Goal: Task Accomplishment & Management: Manage account settings

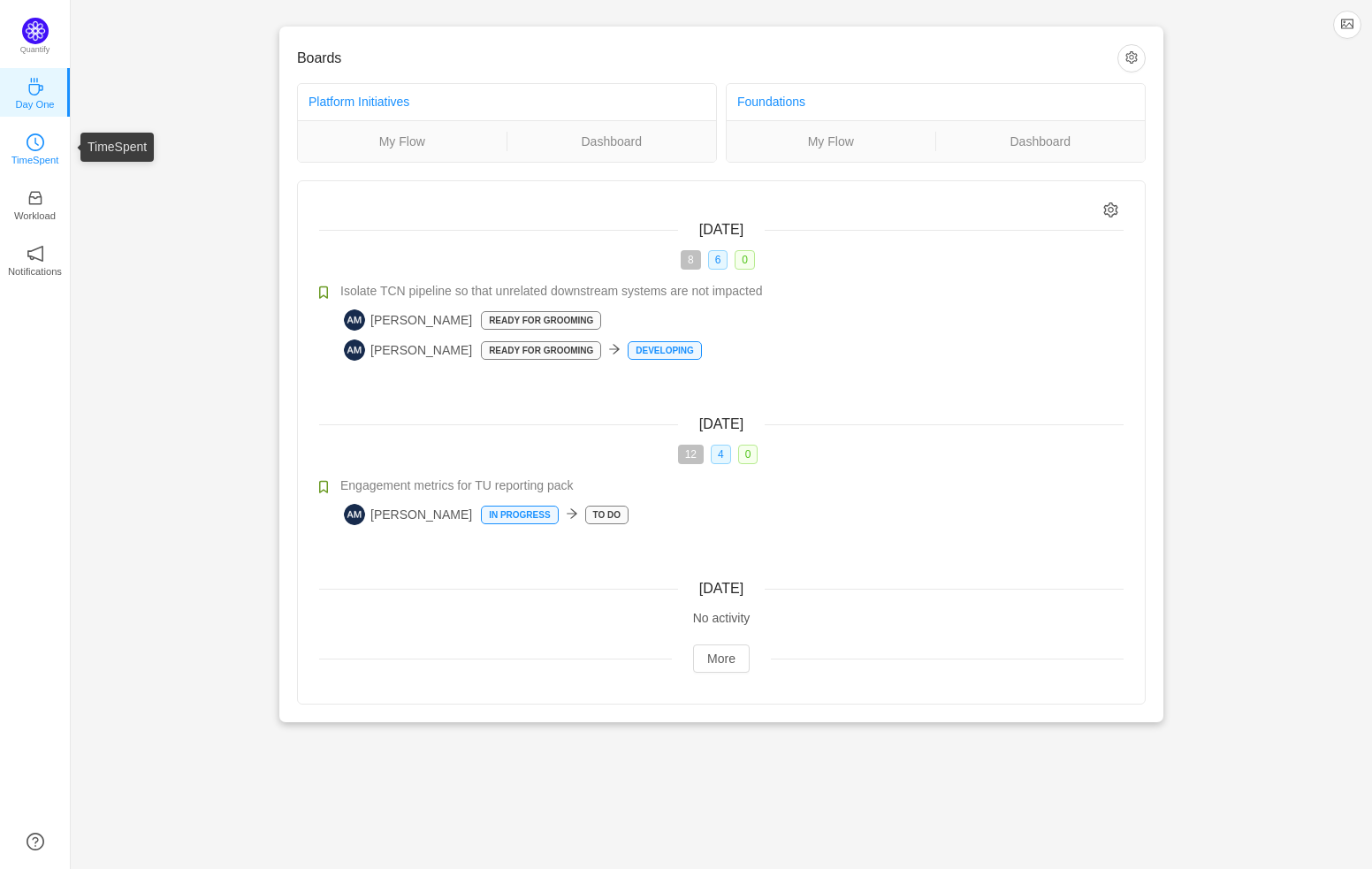
click at [30, 138] on icon "icon: clock-circle" at bounding box center [35, 142] width 17 height 17
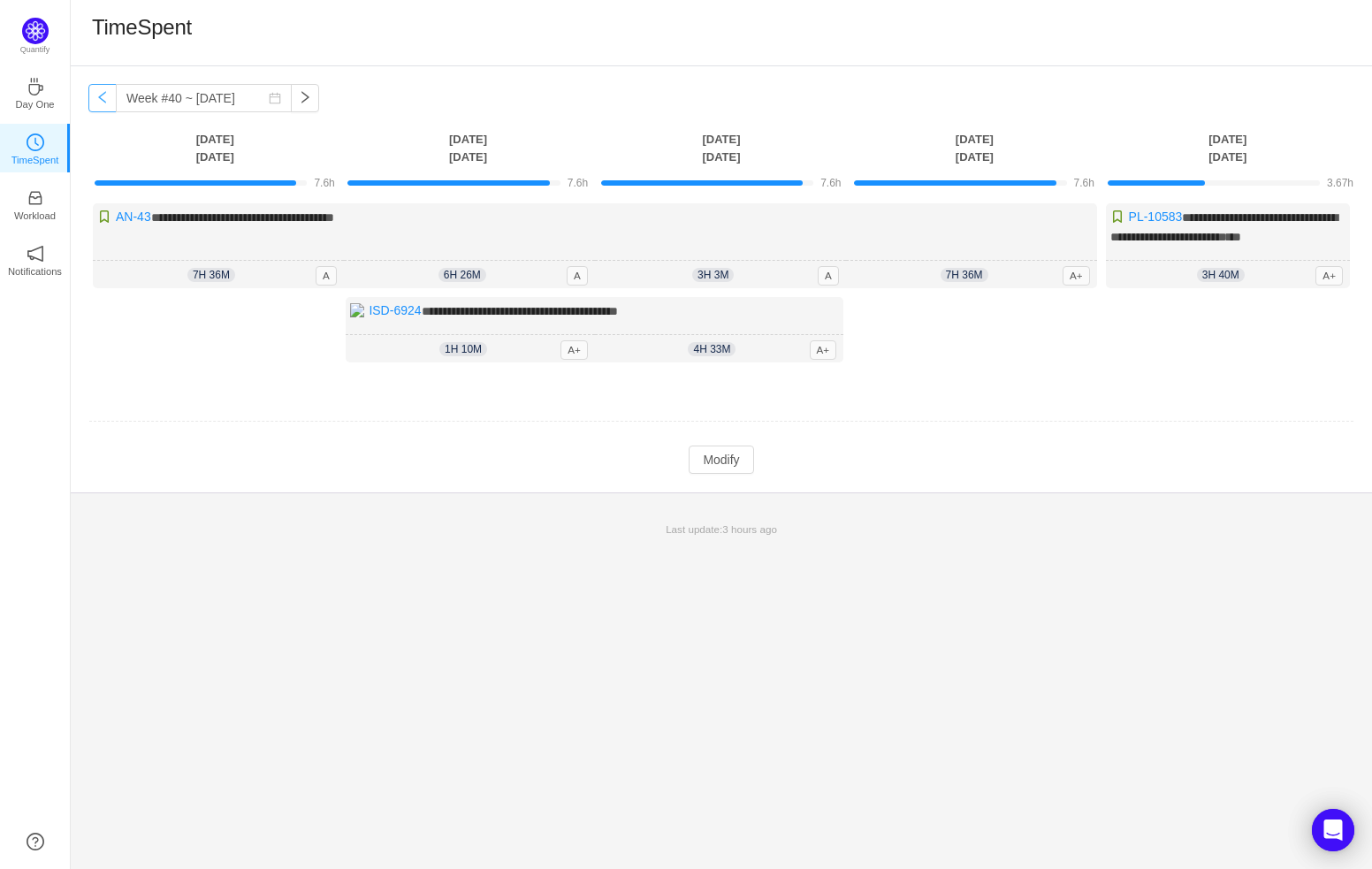
click at [107, 99] on button "button" at bounding box center [103, 99] width 29 height 29
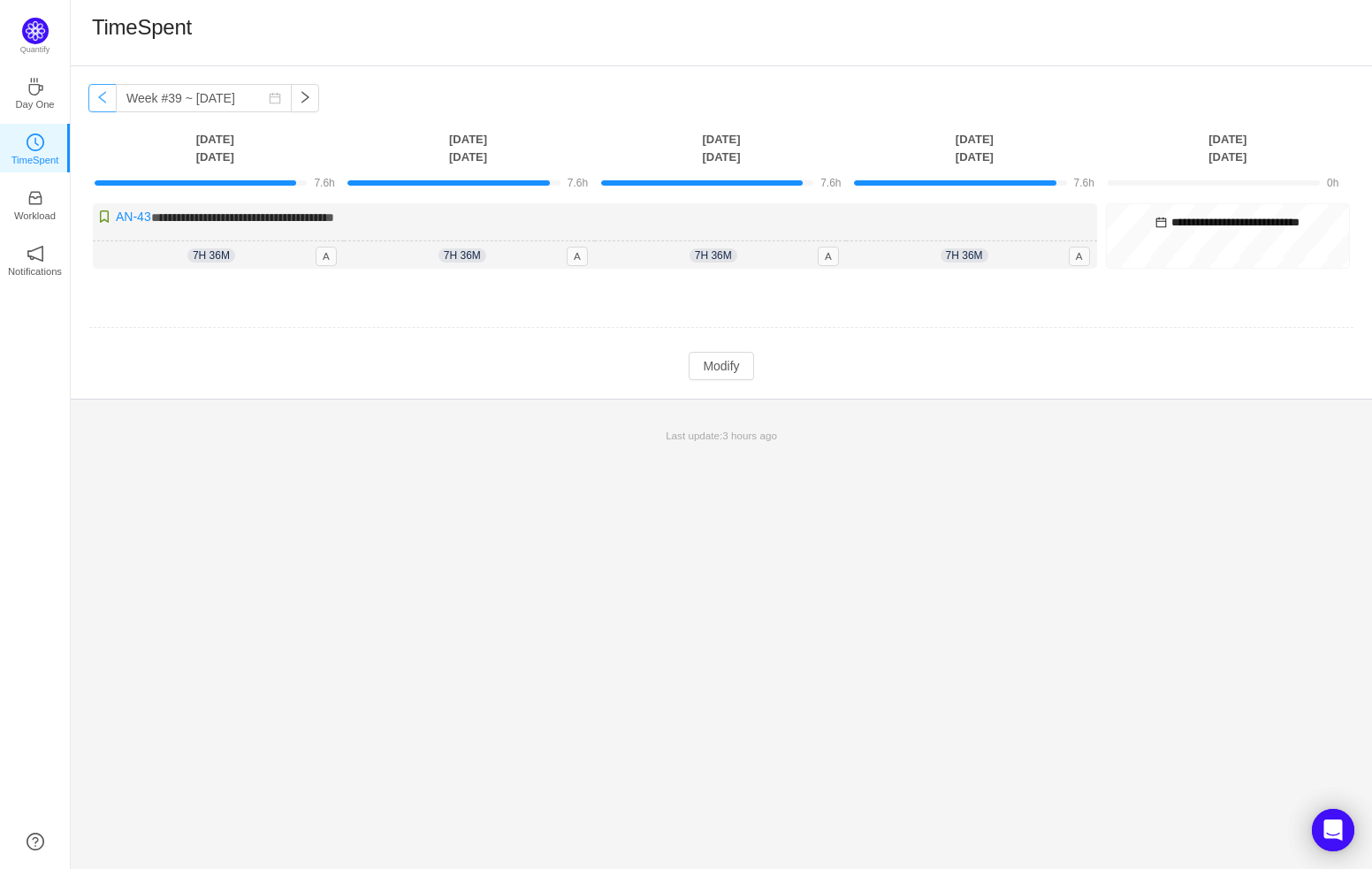
click at [107, 99] on button "button" at bounding box center [103, 99] width 29 height 29
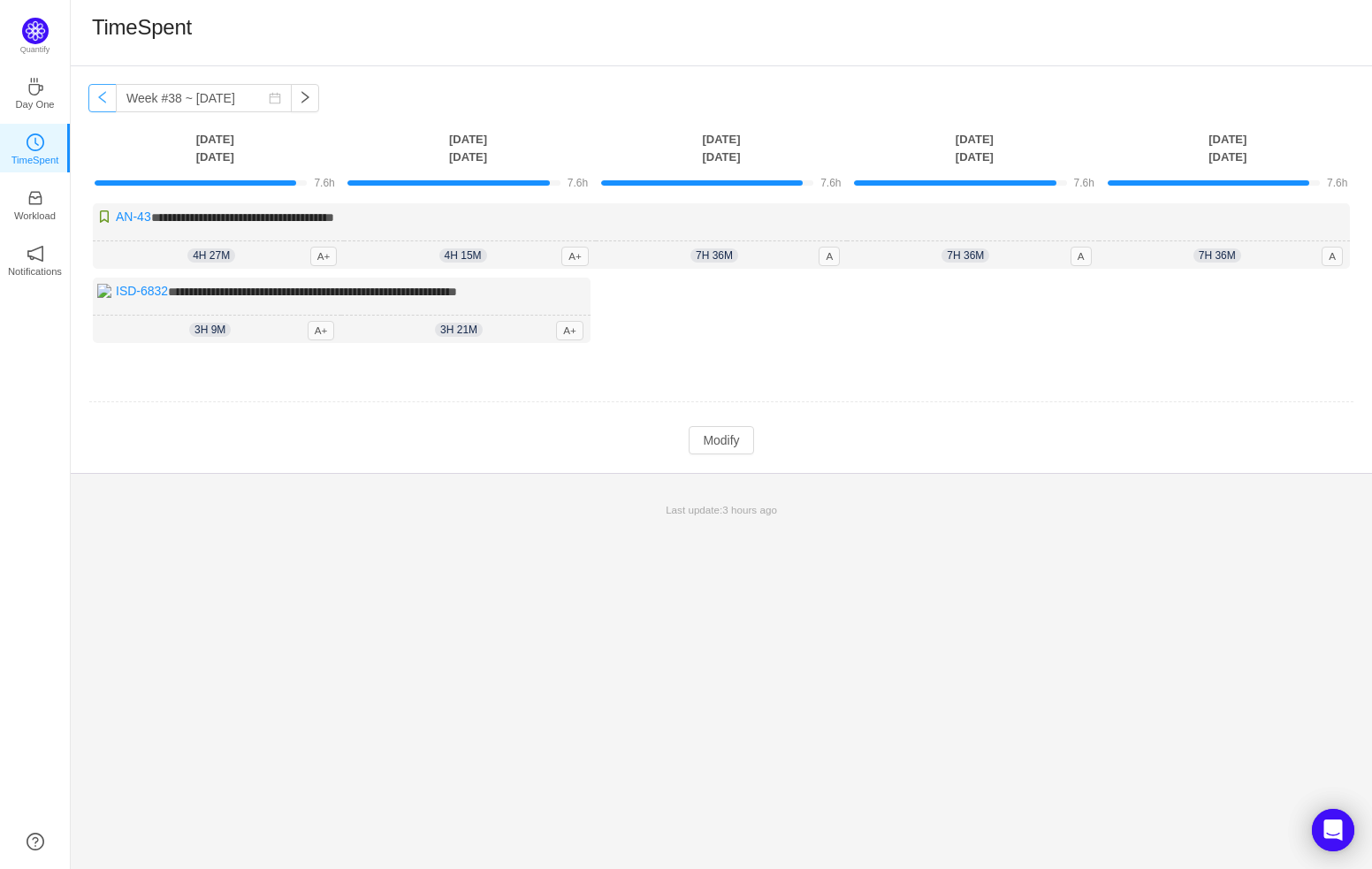
click at [107, 99] on button "button" at bounding box center [103, 99] width 29 height 29
type input "Week #37 ~ [DATE]"
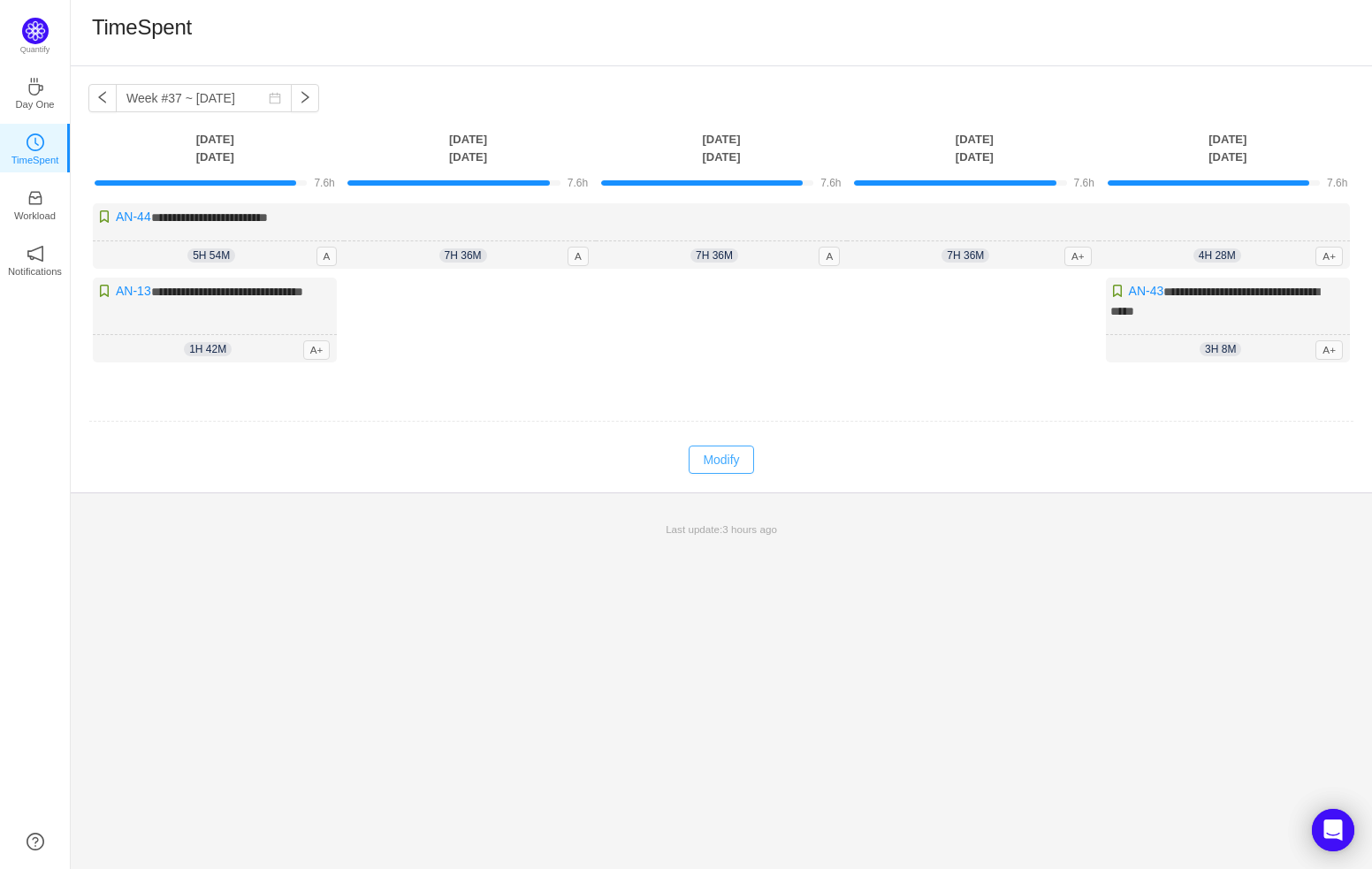
click at [733, 455] on button "Modify" at bounding box center [720, 460] width 64 height 29
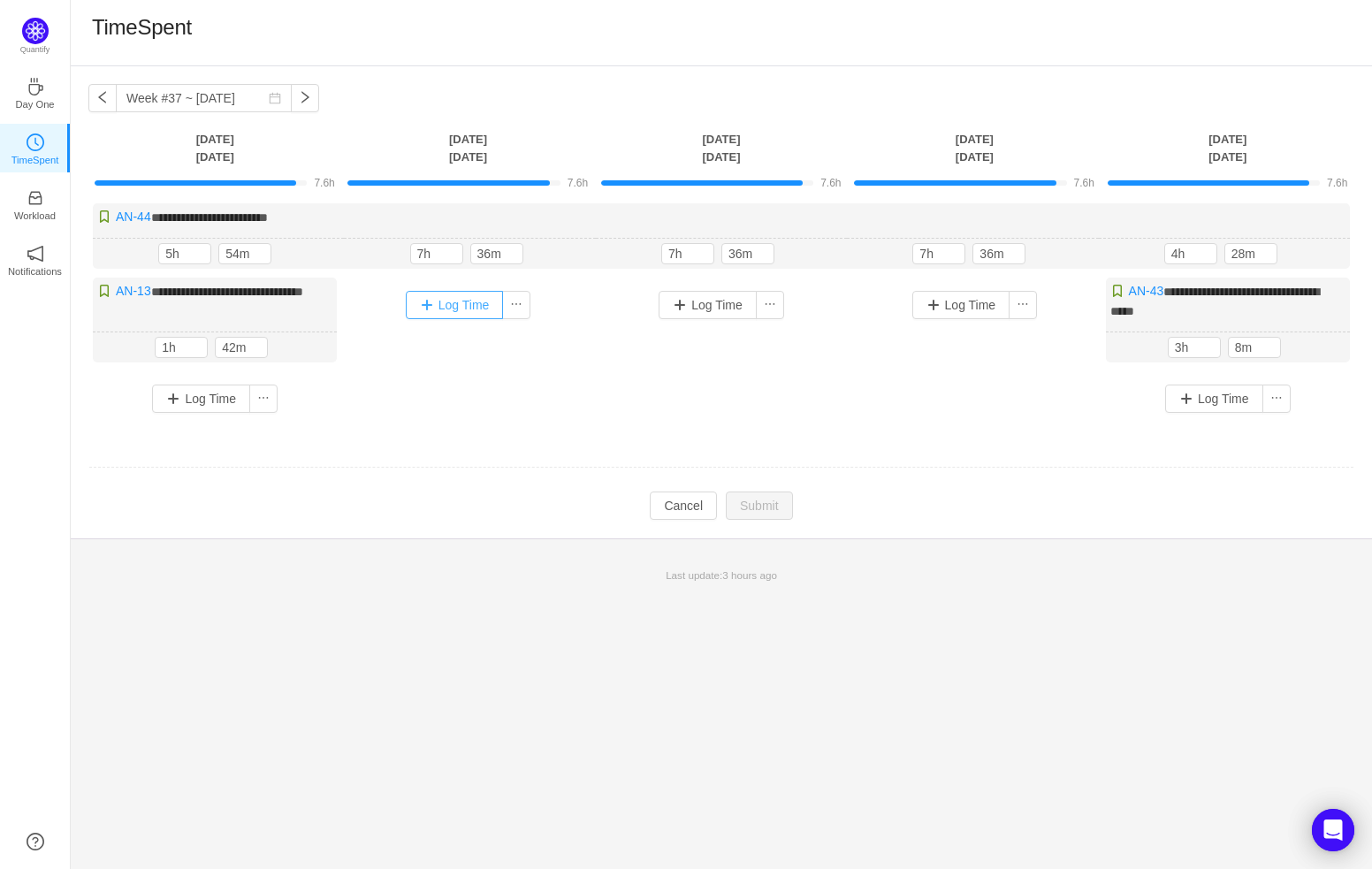
click at [464, 306] on button "Log Time" at bounding box center [454, 306] width 98 height 29
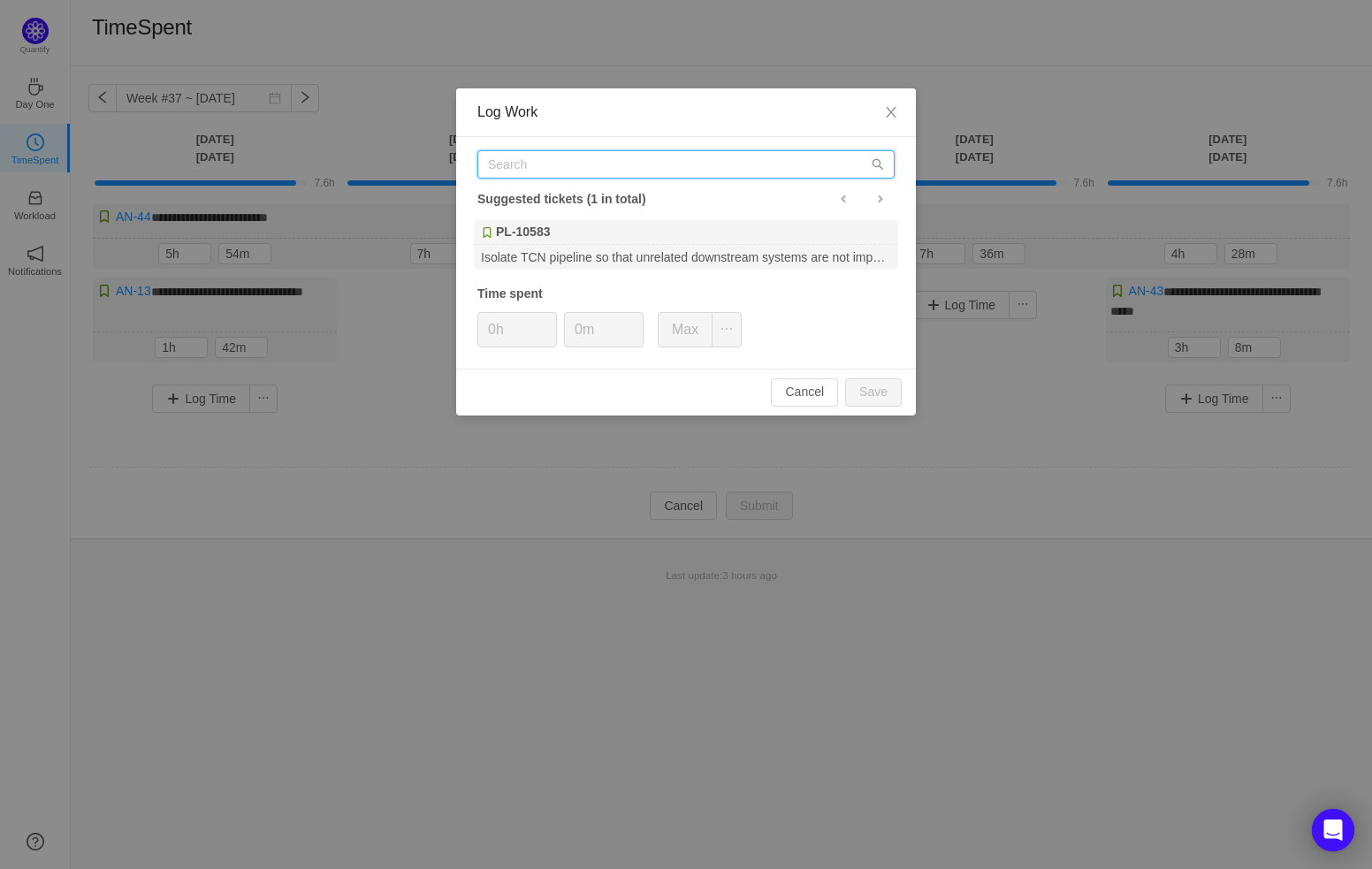
click at [530, 162] on input "text" at bounding box center [685, 165] width 417 height 29
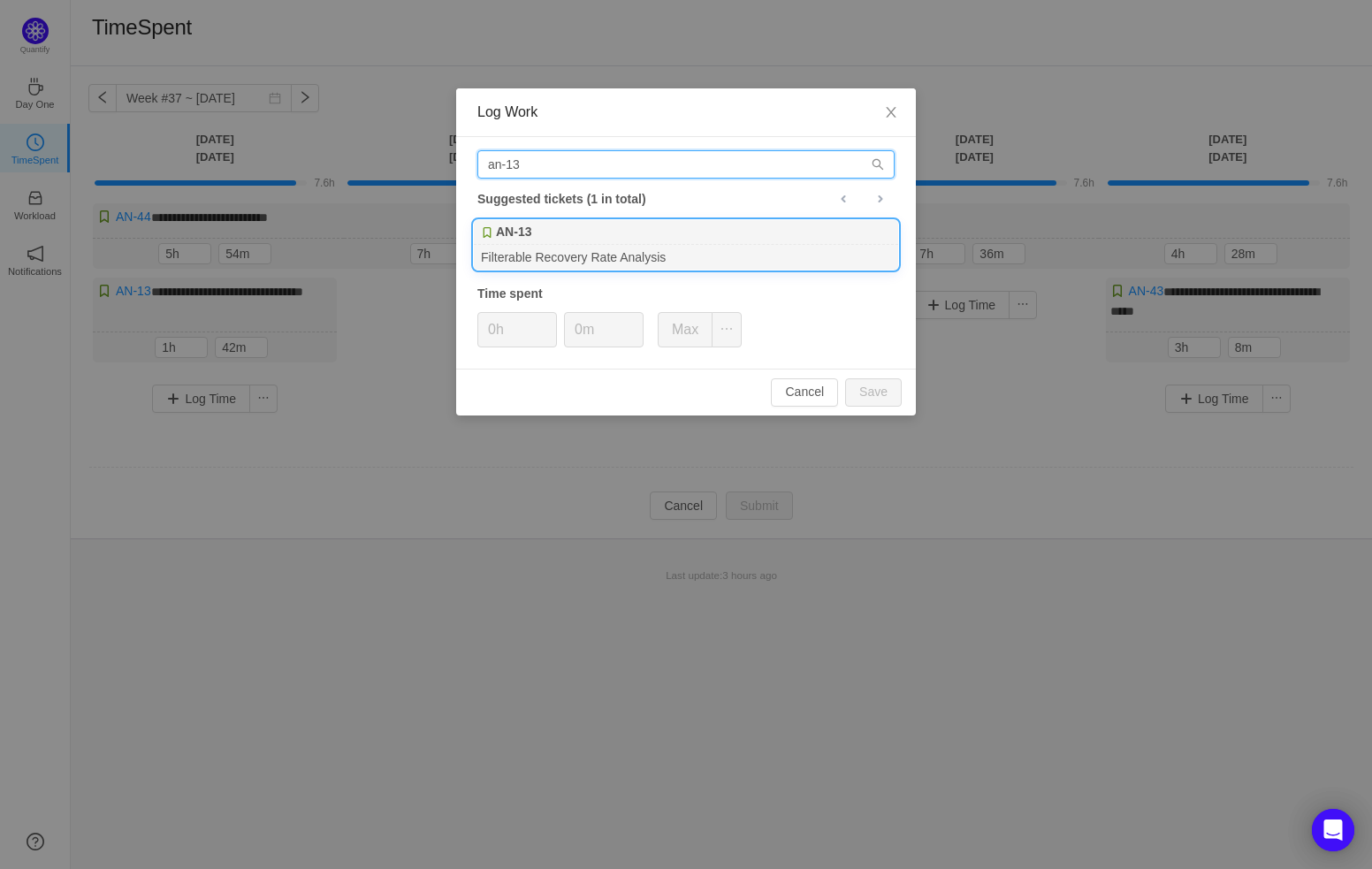
type input "an-13"
click at [580, 251] on div "Filterable Recovery Rate Analysis" at bounding box center [686, 257] width 424 height 24
click at [495, 325] on input "0h" at bounding box center [516, 330] width 78 height 34
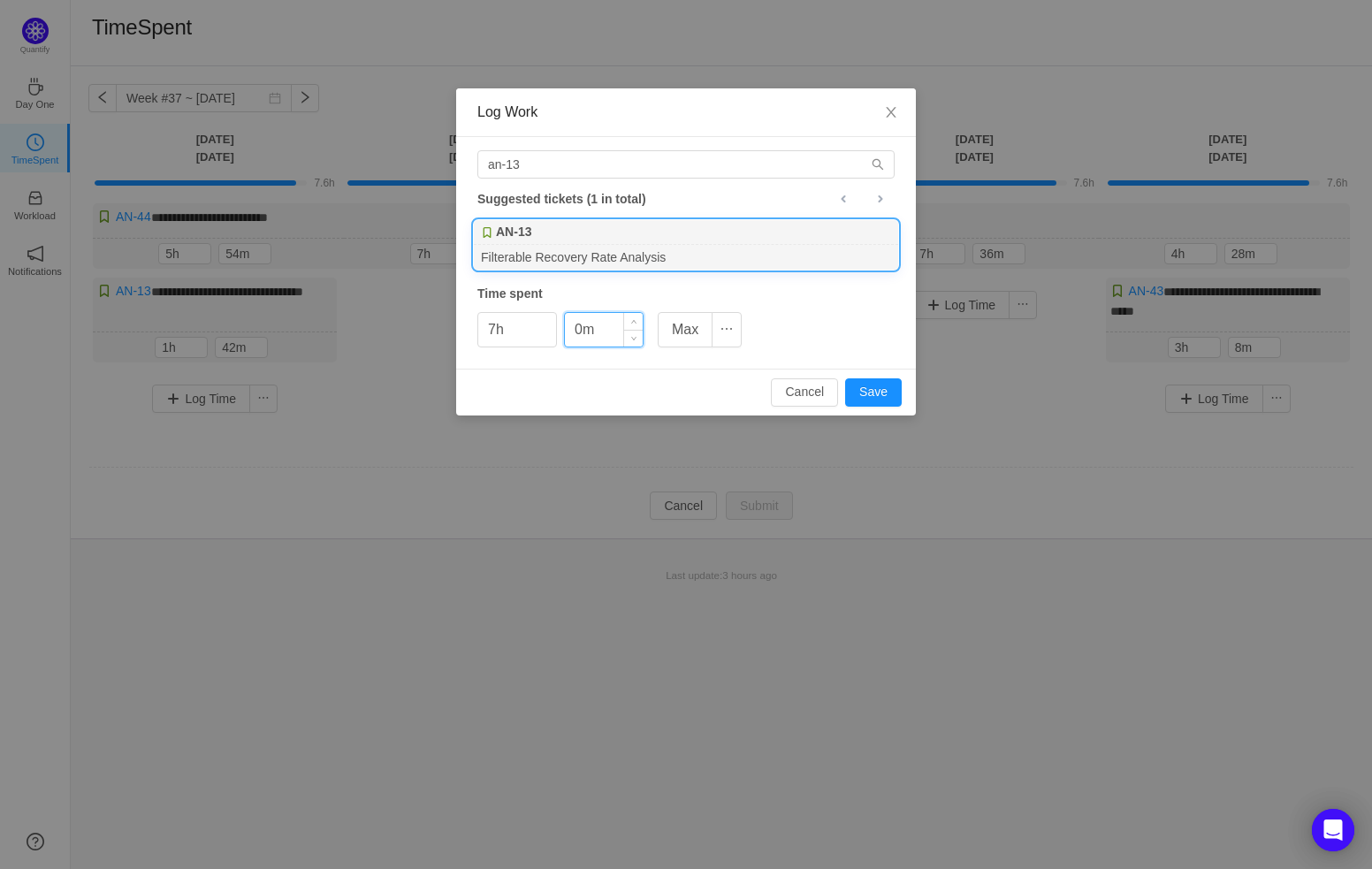
drag, startPoint x: 583, startPoint y: 329, endPoint x: 570, endPoint y: 328, distance: 13.0
click at [570, 328] on input "0m" at bounding box center [604, 330] width 78 height 34
click at [673, 329] on button "Max" at bounding box center [684, 330] width 55 height 35
click at [879, 396] on button "Save" at bounding box center [873, 393] width 57 height 29
type input "0h"
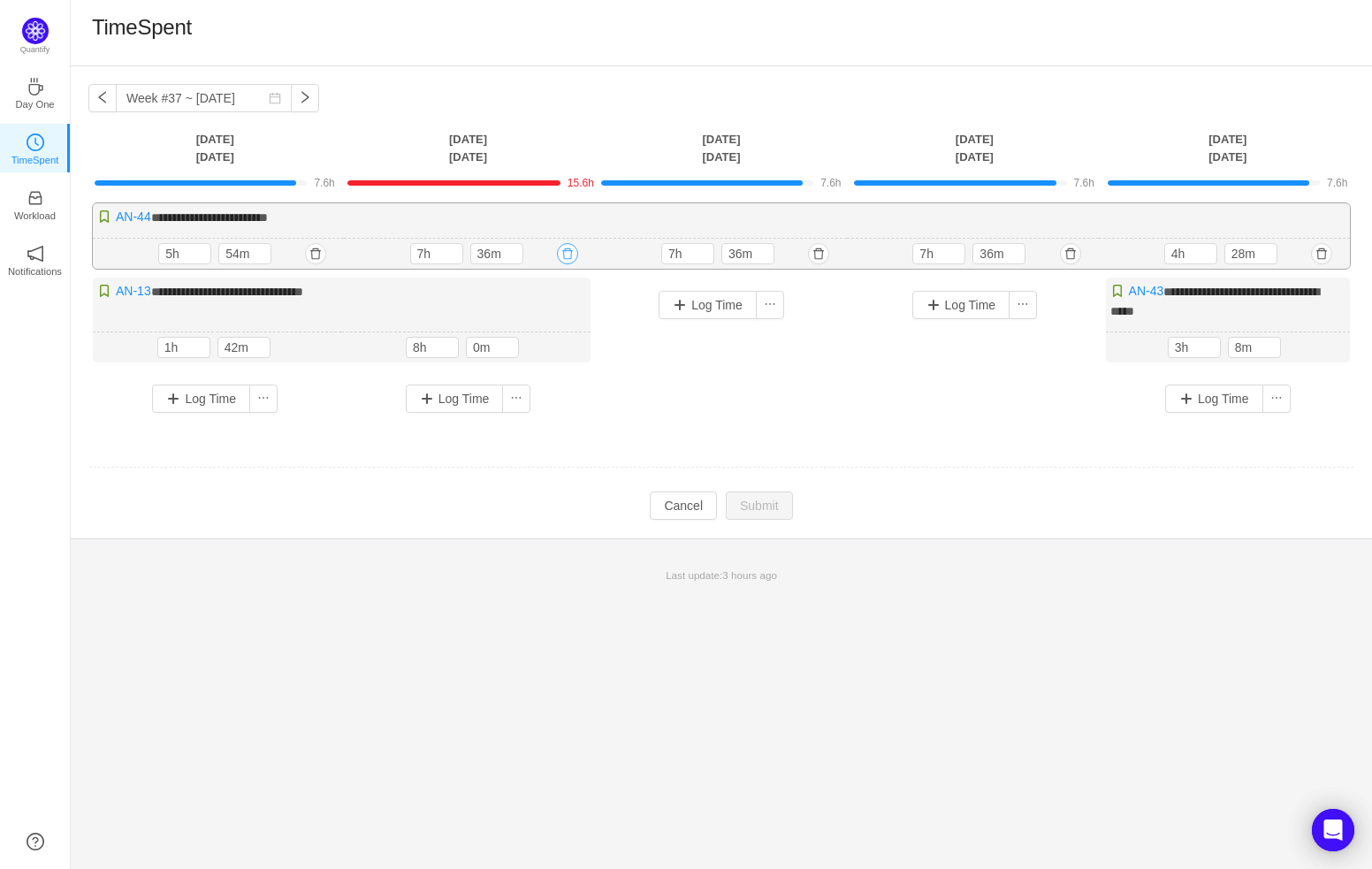
click at [566, 258] on button "button" at bounding box center [567, 254] width 21 height 21
click at [548, 329] on button "Yes" at bounding box center [537, 330] width 34 height 21
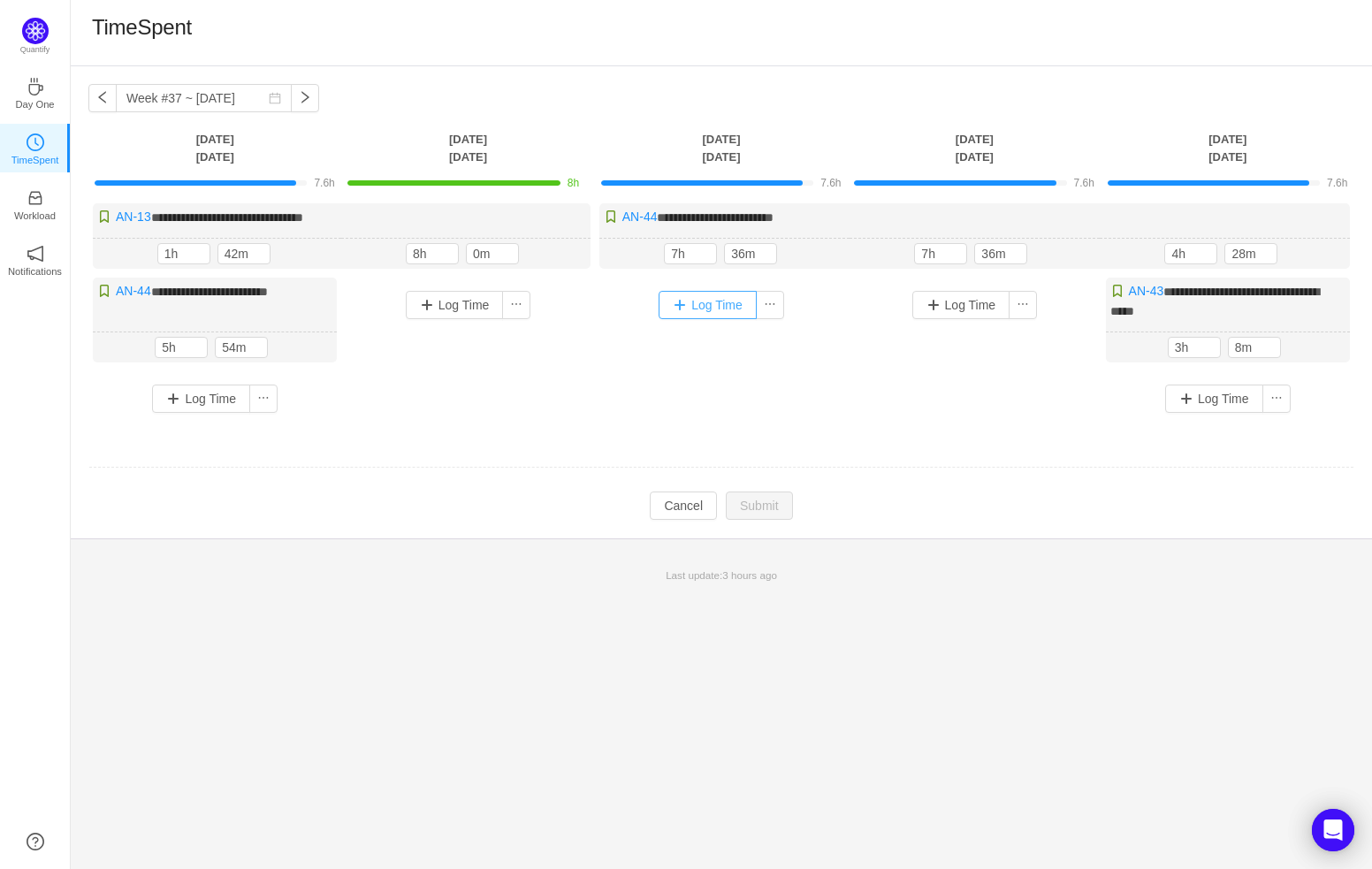
click at [708, 306] on button "Log Time" at bounding box center [707, 306] width 98 height 29
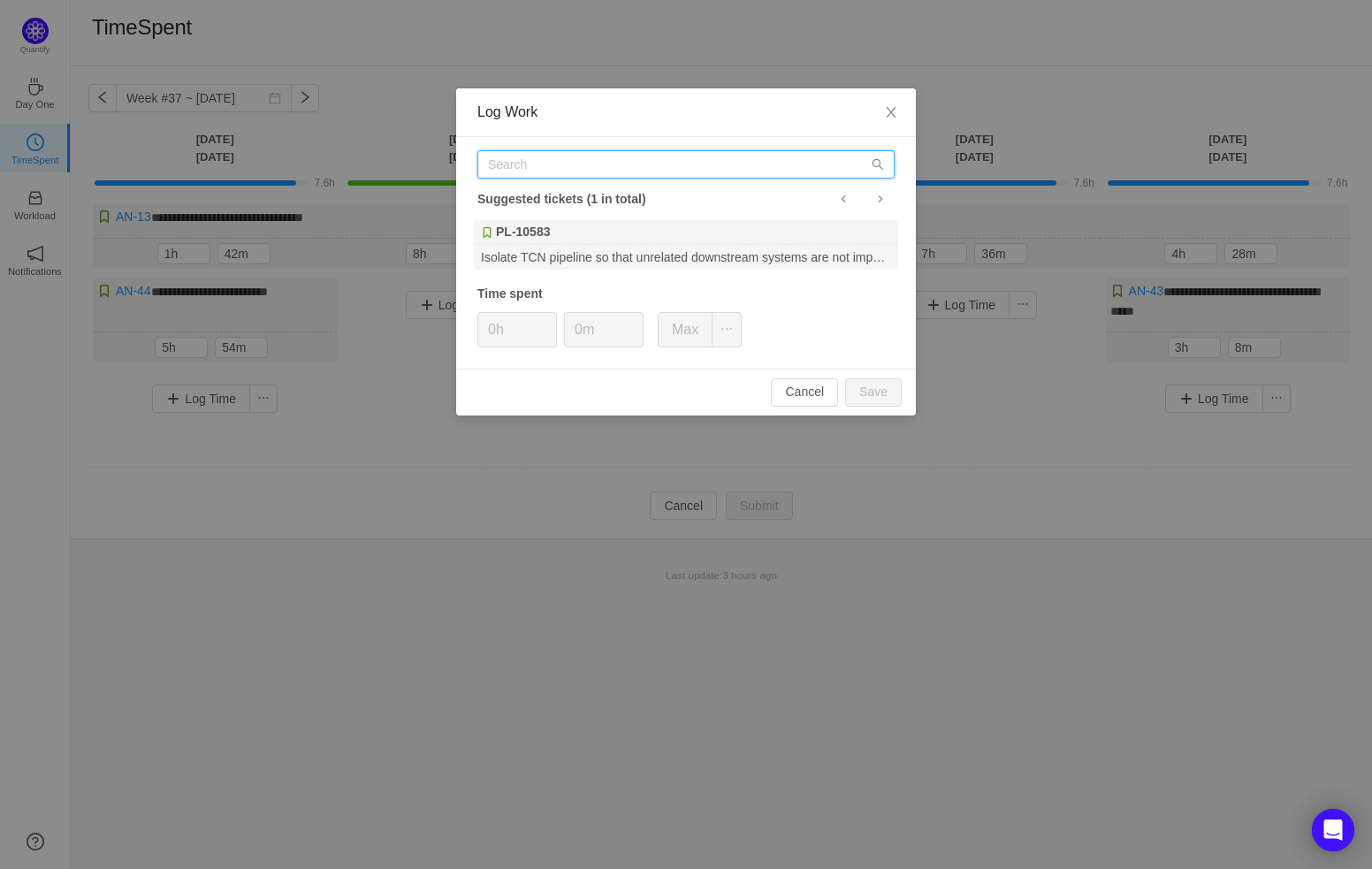
click at [578, 177] on input "text" at bounding box center [685, 165] width 417 height 29
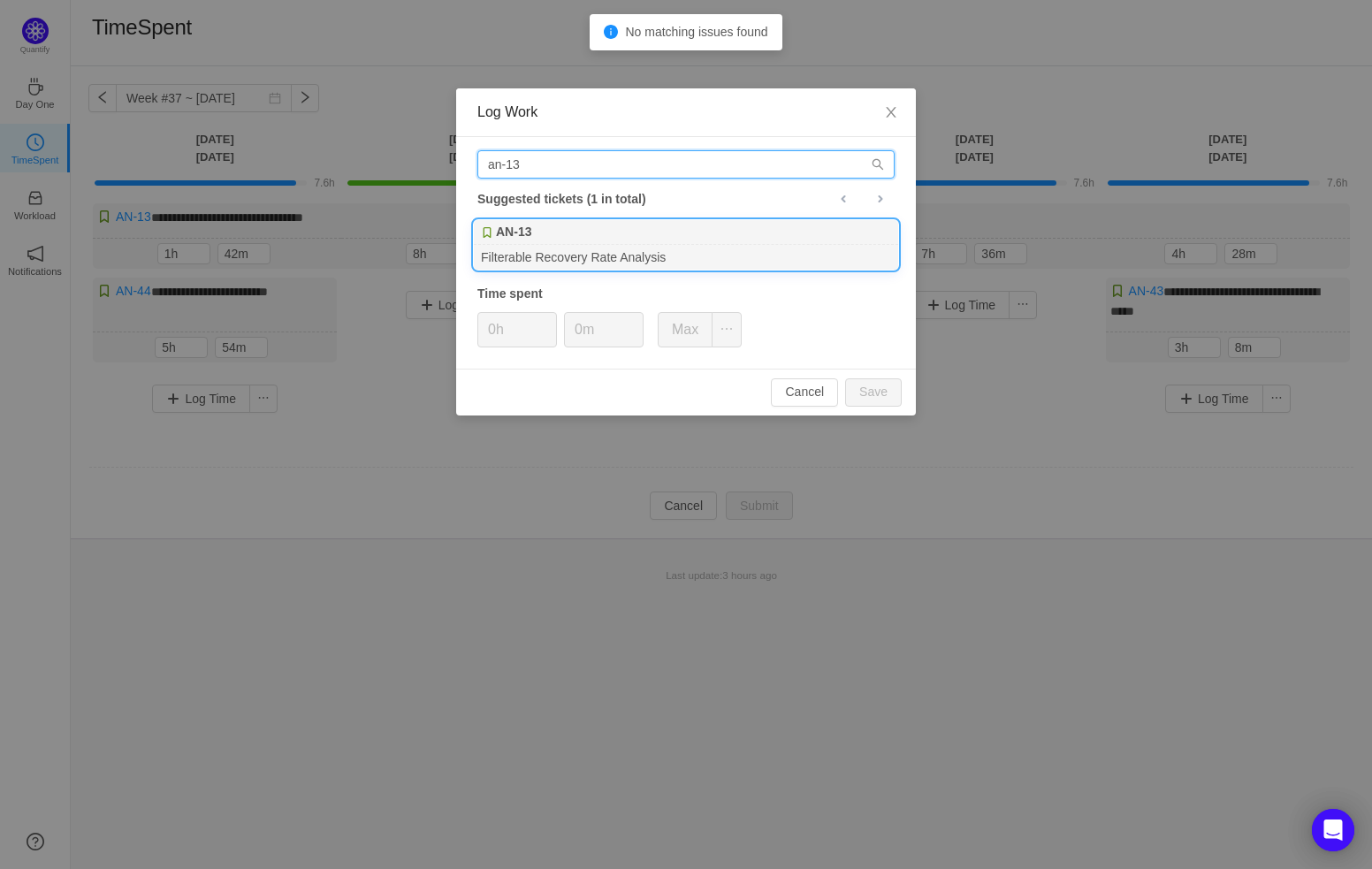
type input "an-13"
click at [632, 246] on div "Filterable Recovery Rate Analysis" at bounding box center [686, 257] width 424 height 24
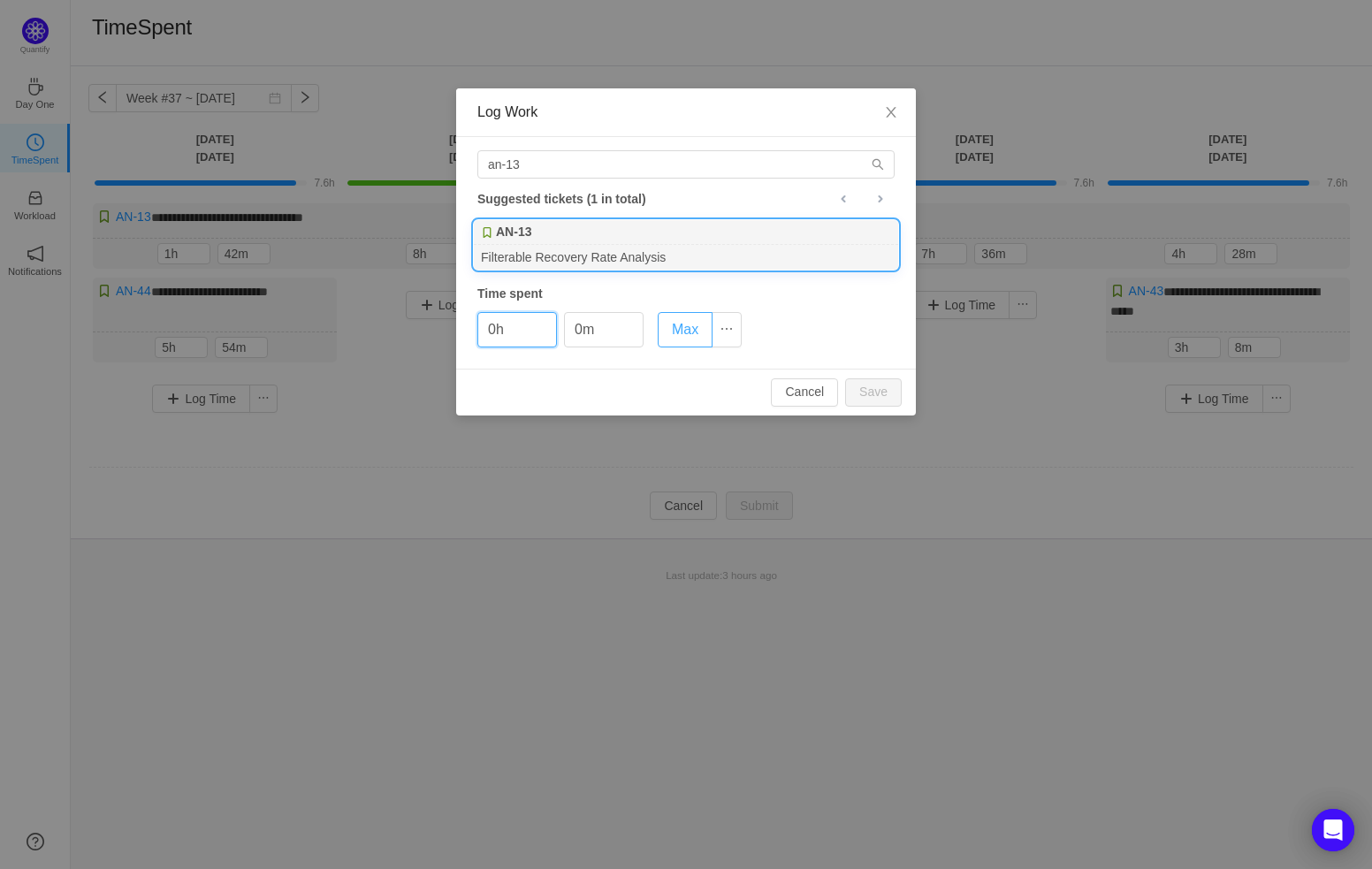
click at [691, 333] on button "Max" at bounding box center [684, 330] width 55 height 35
click at [880, 389] on button "Save" at bounding box center [873, 393] width 57 height 29
type input "0h"
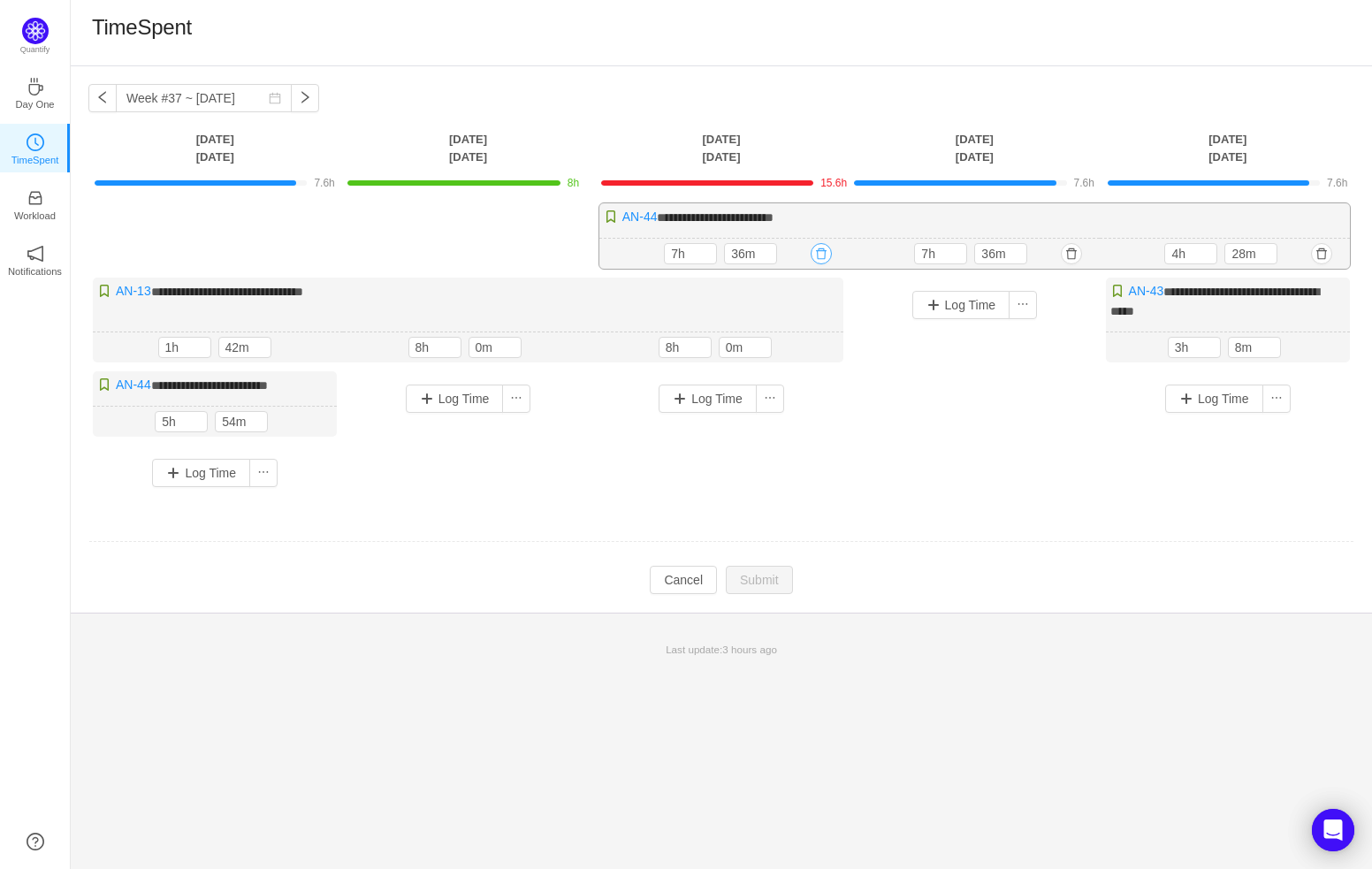
click at [822, 257] on button "button" at bounding box center [821, 254] width 21 height 21
click at [801, 329] on button "Yes" at bounding box center [791, 330] width 34 height 21
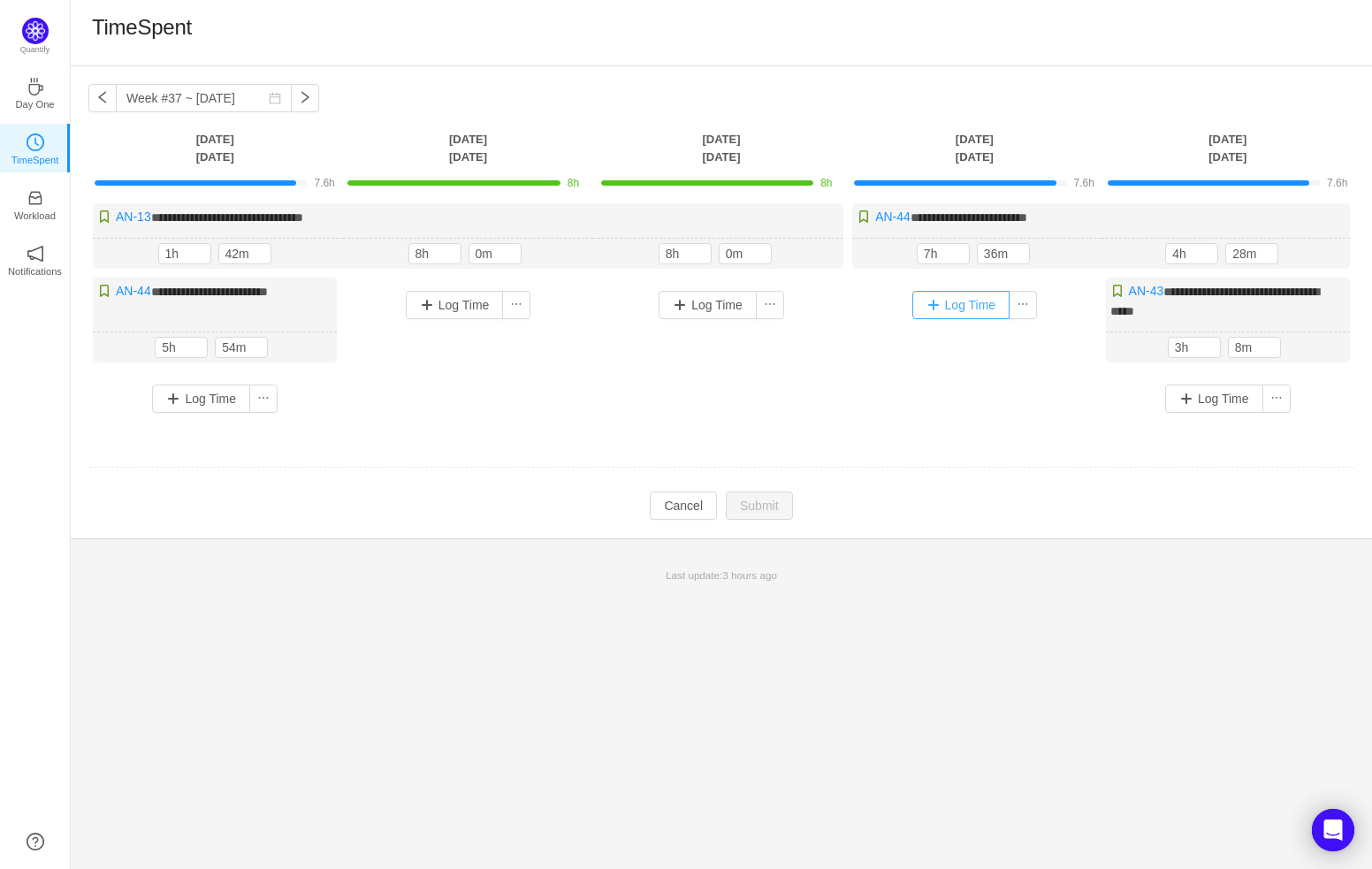
click at [965, 297] on button "Log Time" at bounding box center [961, 306] width 98 height 29
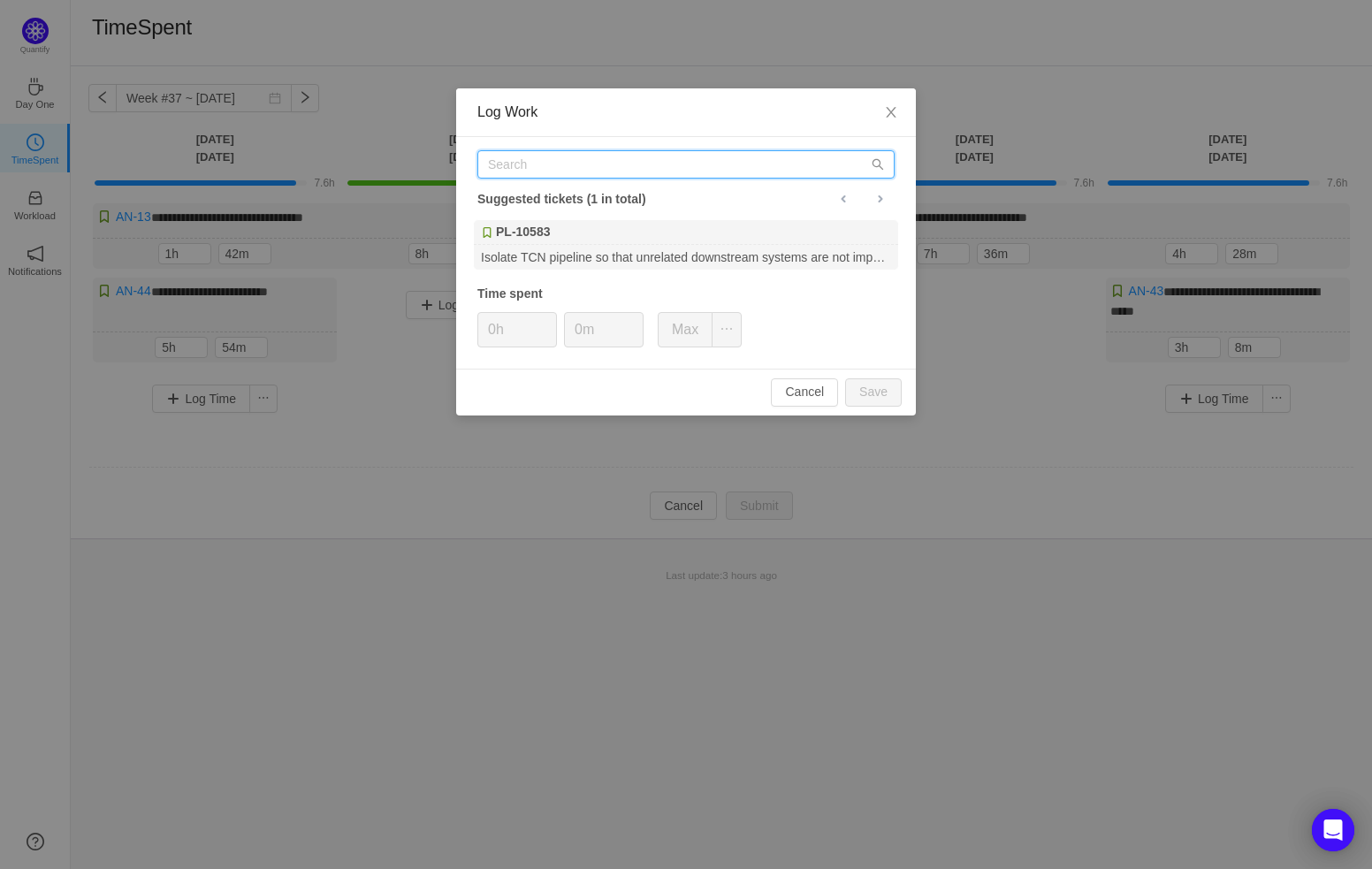
click at [611, 170] on input "text" at bounding box center [685, 165] width 417 height 29
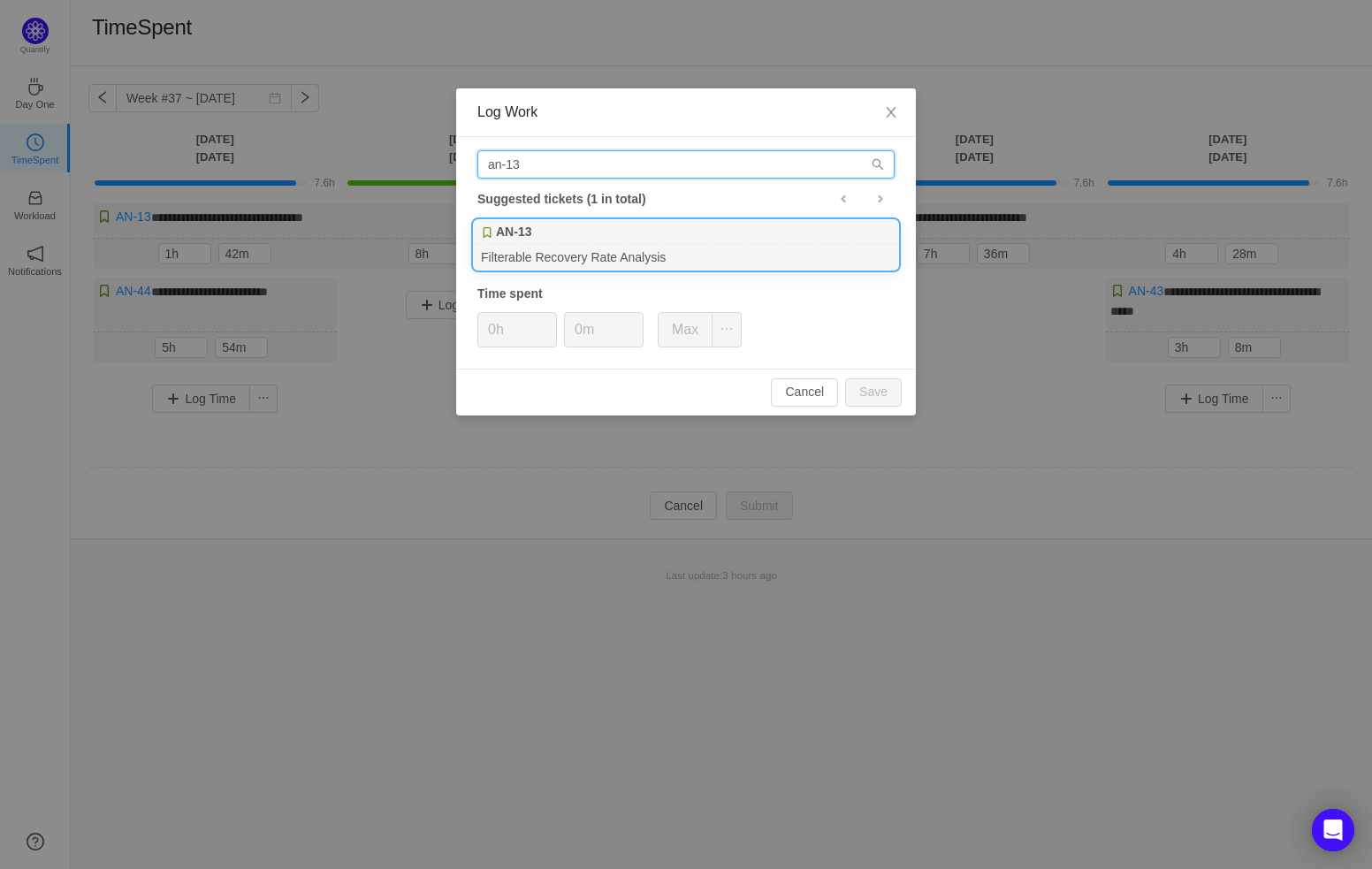
type input "an-13"
click at [627, 238] on div "AN-13" at bounding box center [686, 233] width 424 height 25
click at [691, 329] on button "Max" at bounding box center [684, 330] width 55 height 35
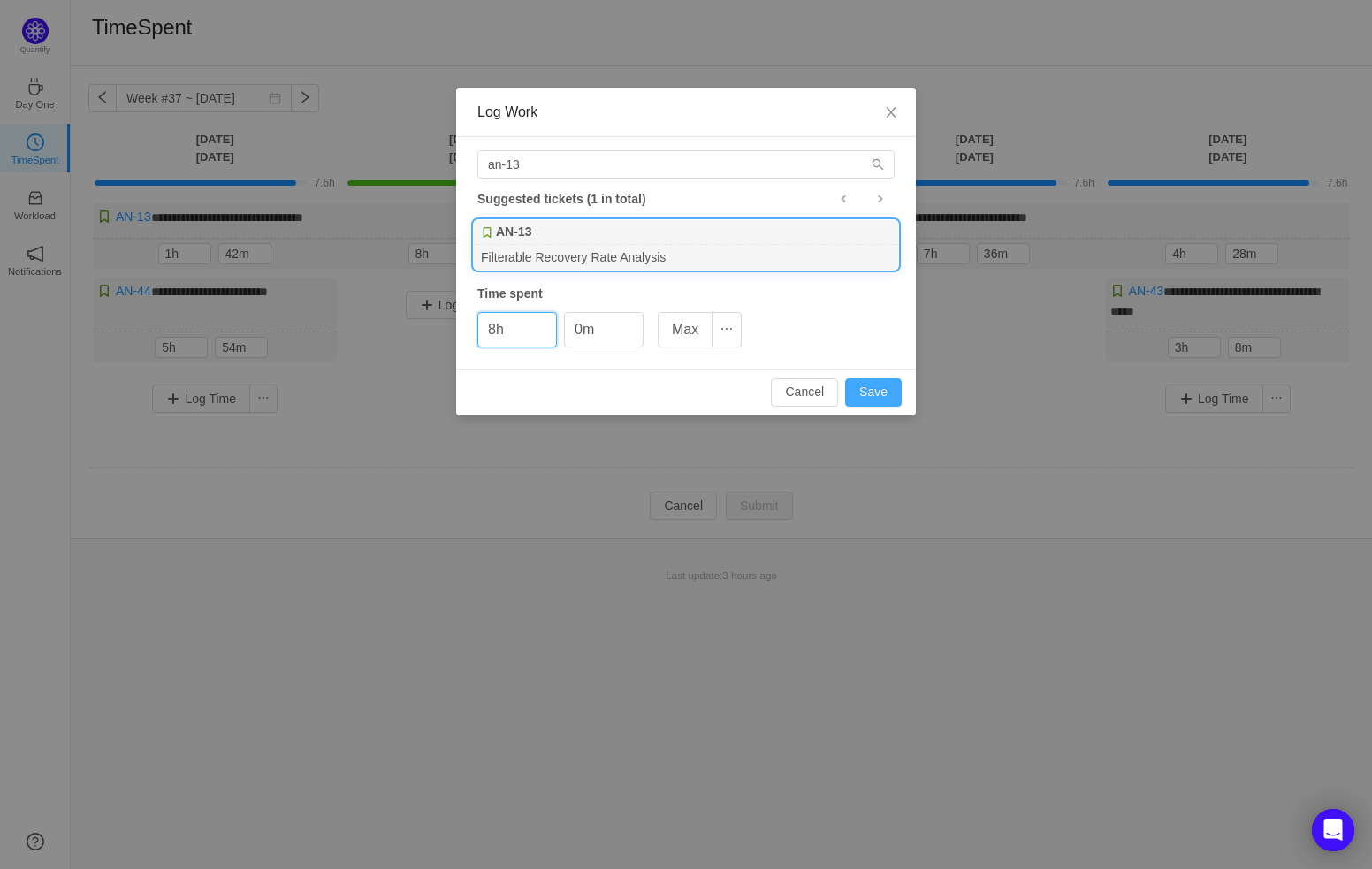
click at [870, 390] on button "Save" at bounding box center [873, 393] width 57 height 29
type input "0h"
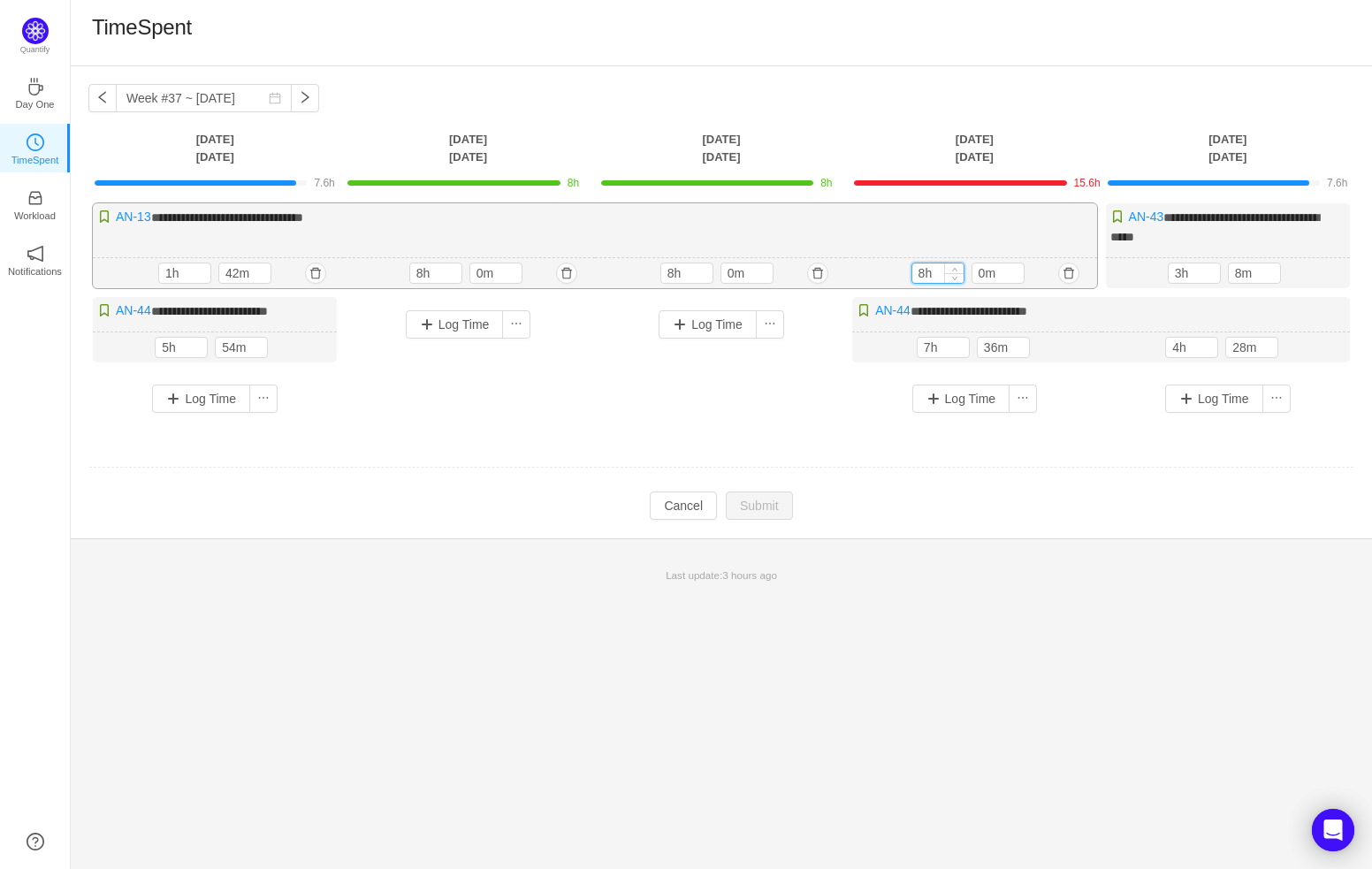
click at [917, 265] on input "8h" at bounding box center [938, 273] width 52 height 19
type input "6h"
click at [924, 342] on input "7h" at bounding box center [944, 347] width 52 height 19
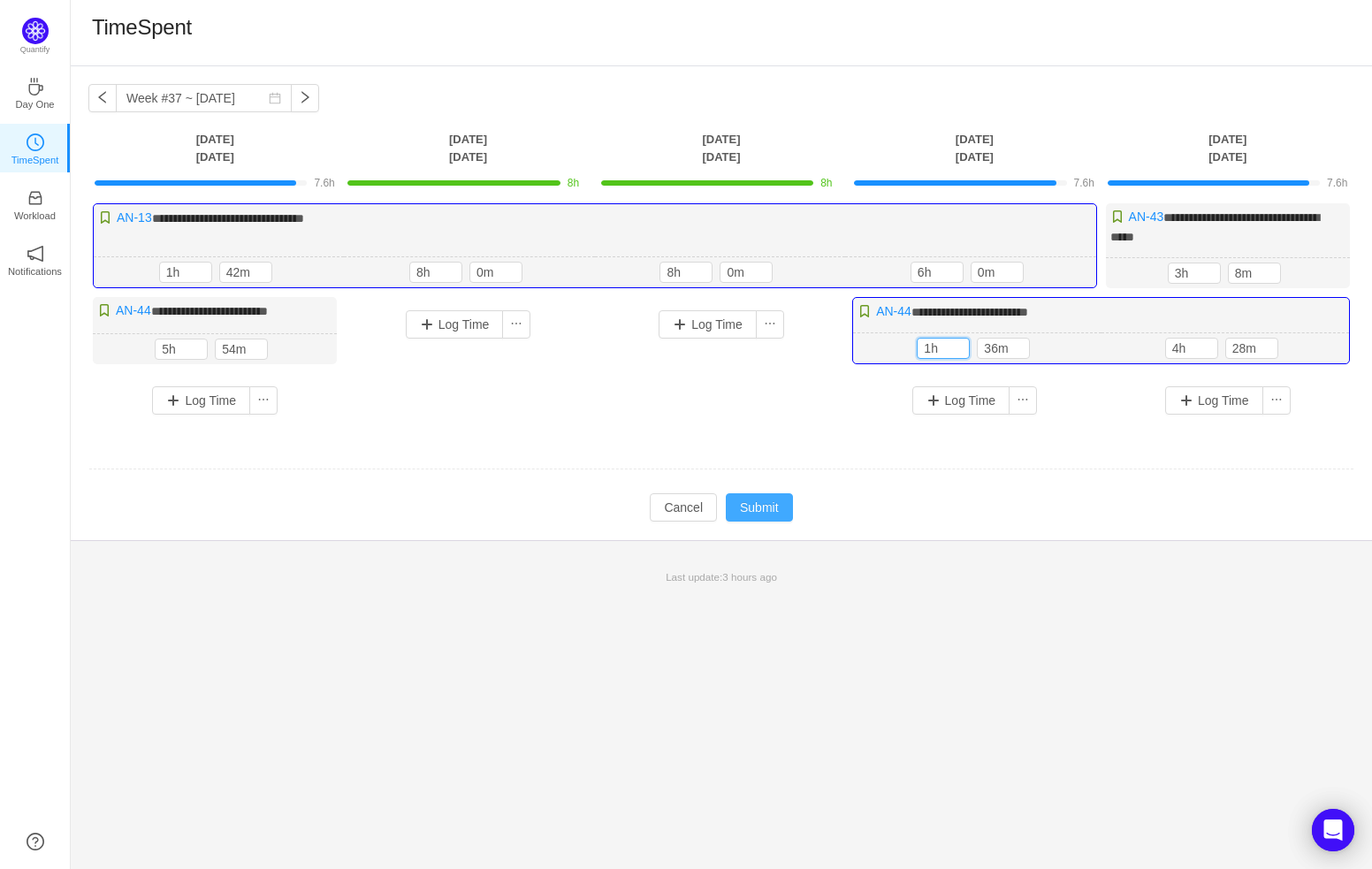
type input "1h"
click at [775, 502] on button "Submit" at bounding box center [759, 508] width 67 height 29
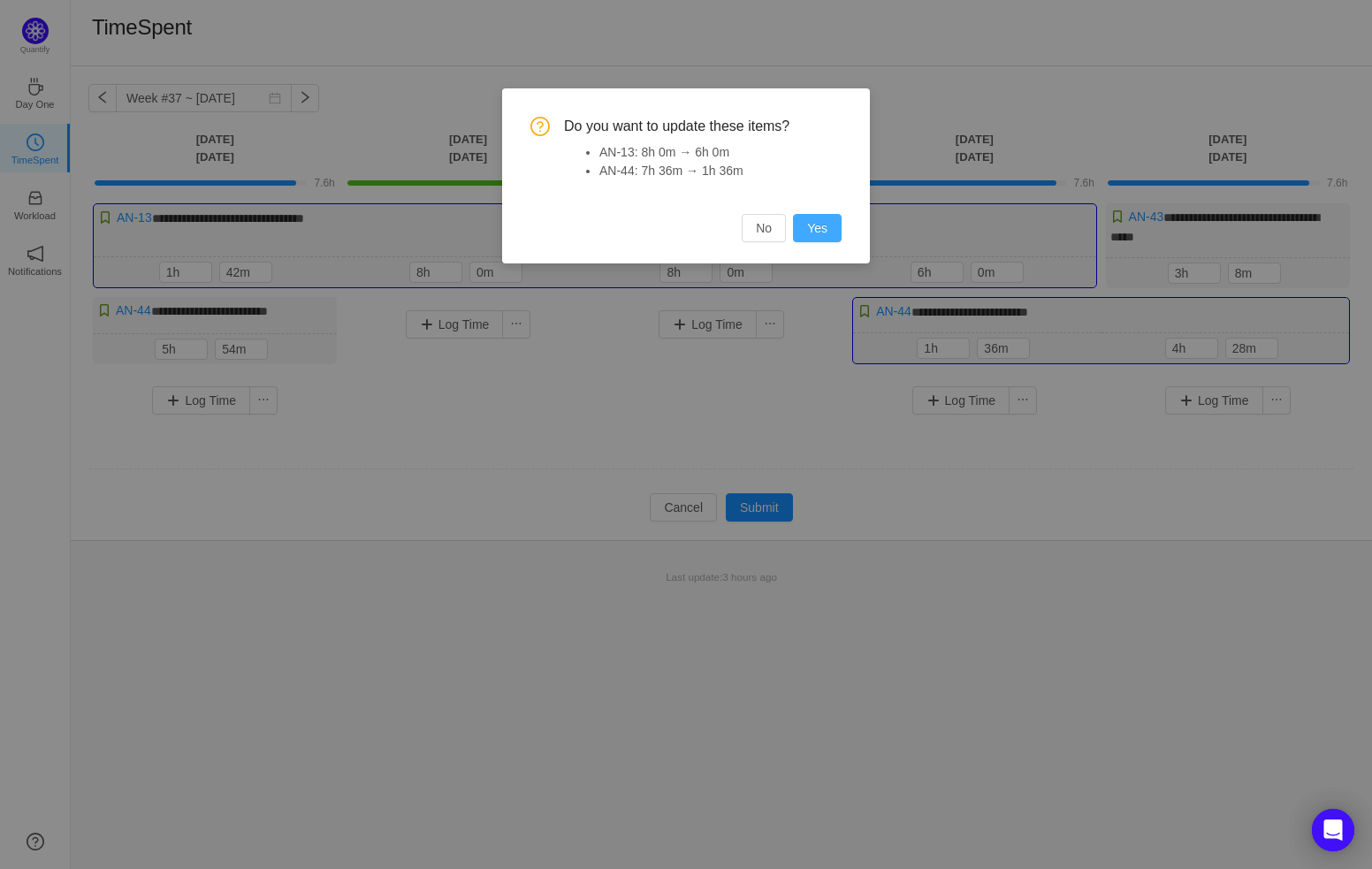
click at [823, 222] on button "Yes" at bounding box center [817, 228] width 49 height 29
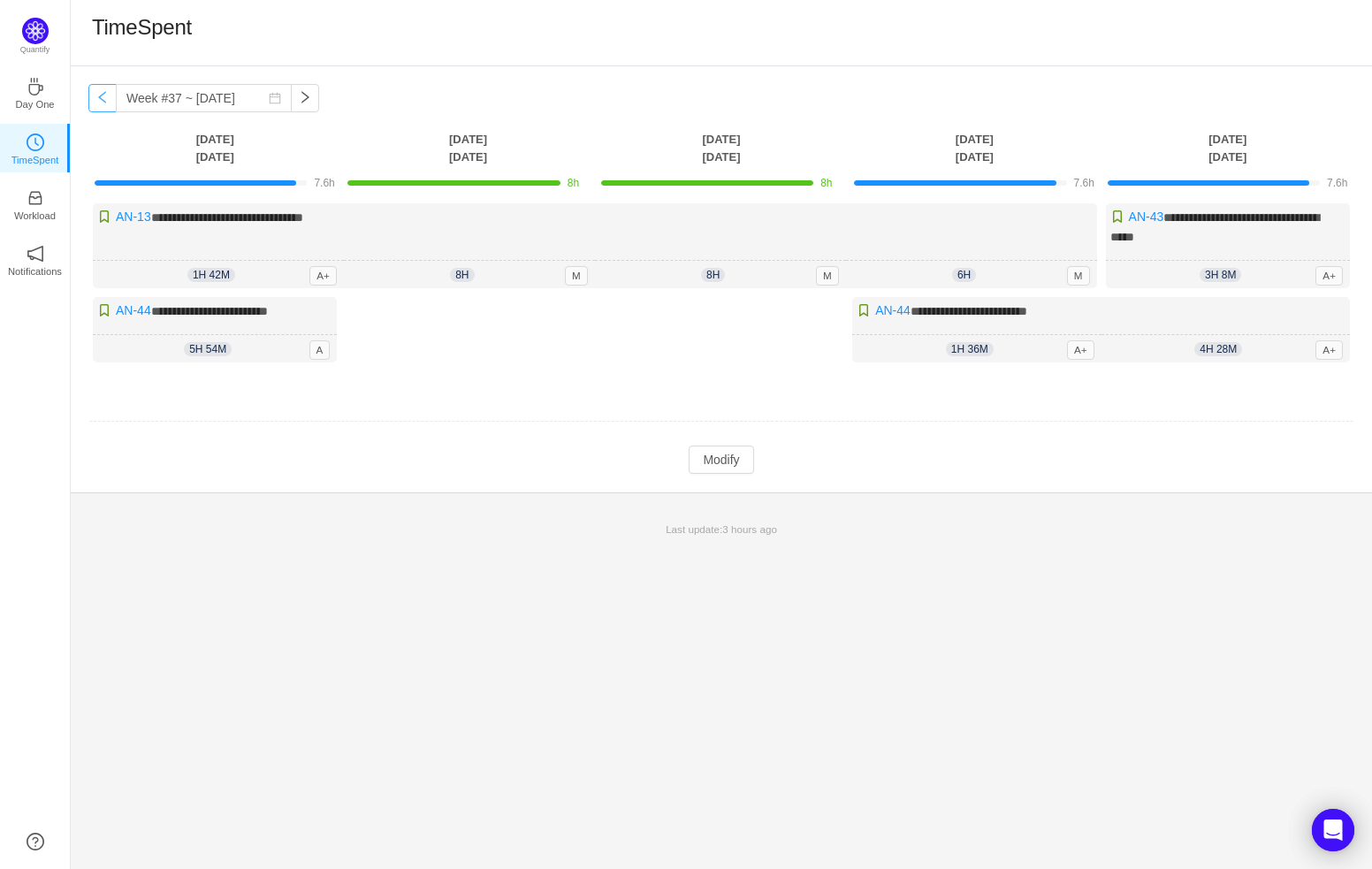
click at [102, 102] on button "button" at bounding box center [103, 99] width 29 height 29
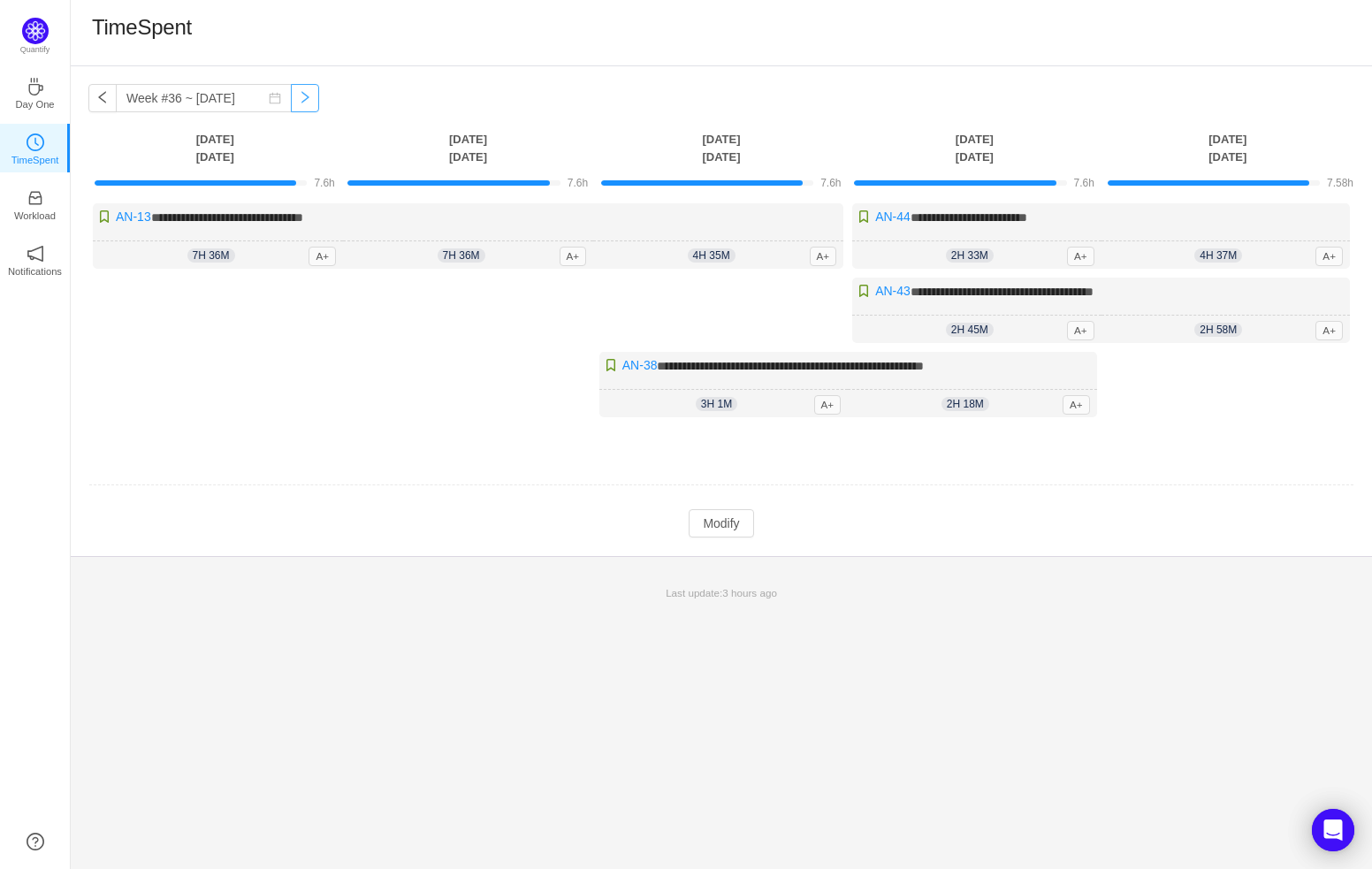
click at [296, 99] on button "button" at bounding box center [306, 99] width 29 height 29
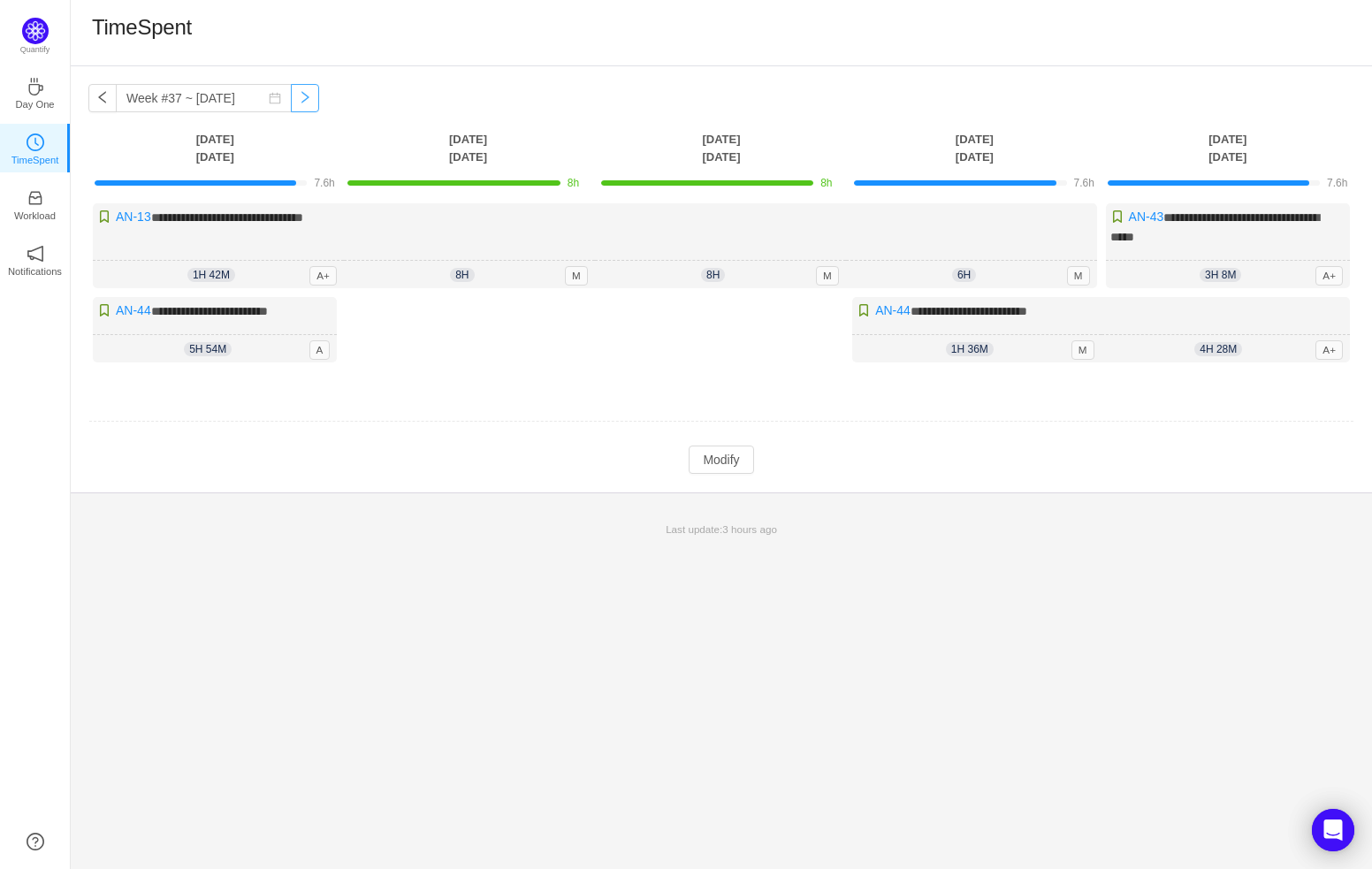
click at [292, 102] on button "button" at bounding box center [306, 99] width 29 height 29
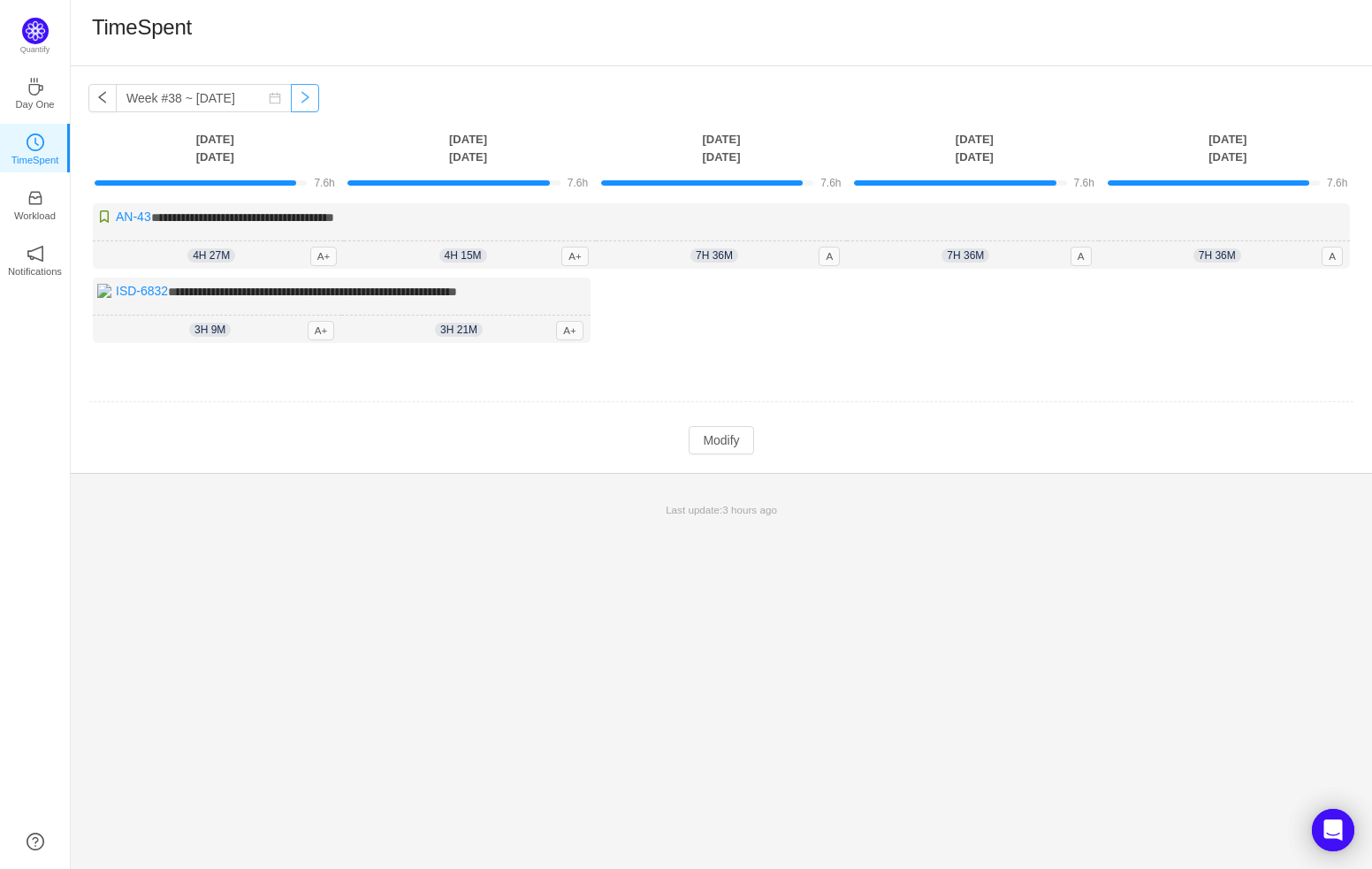
click at [292, 102] on button "button" at bounding box center [306, 99] width 29 height 29
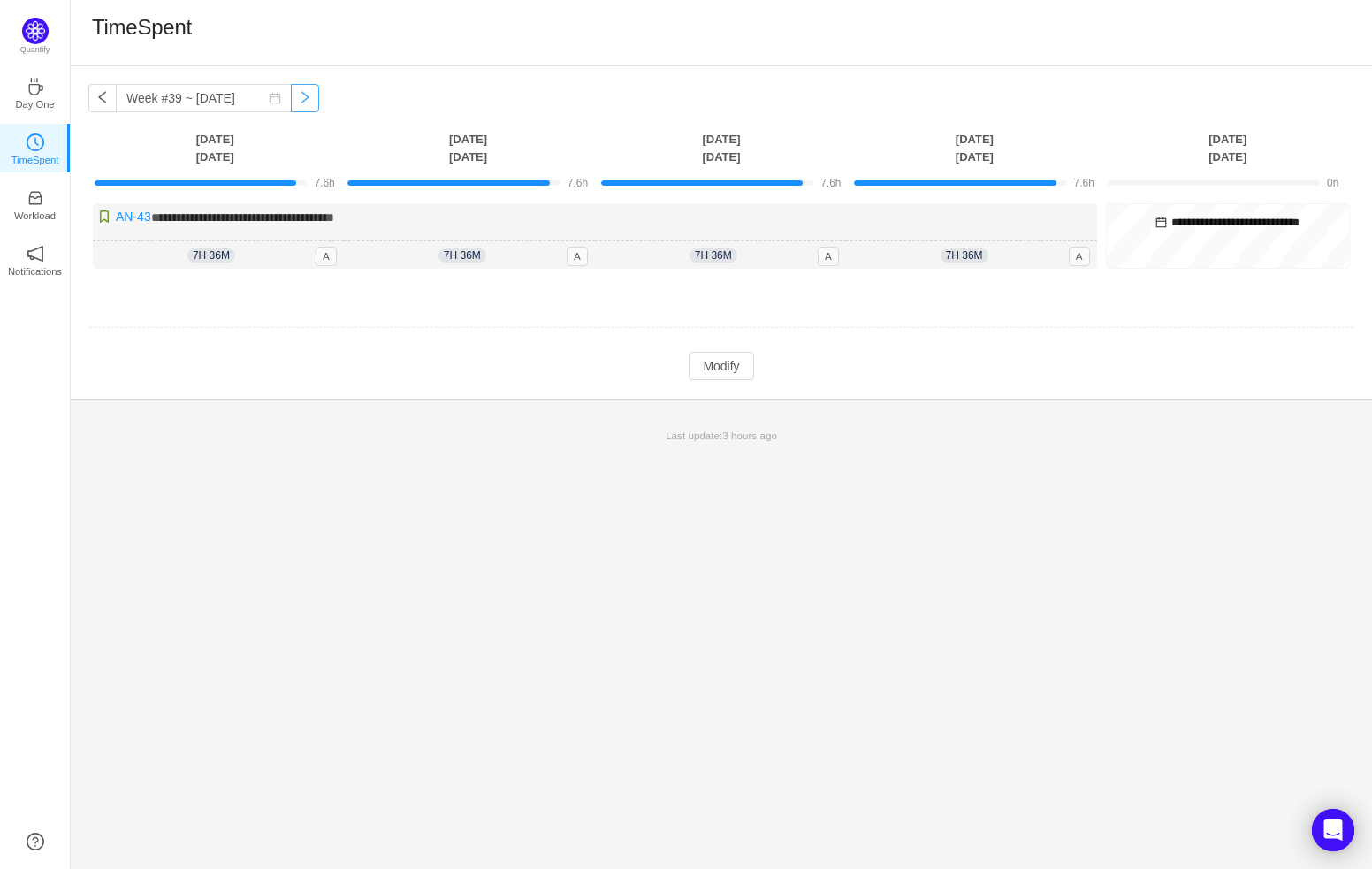
click at [291, 95] on button "button" at bounding box center [306, 99] width 29 height 29
type input "Week #40 ~ [DATE]"
